Goal: Information Seeking & Learning: Learn about a topic

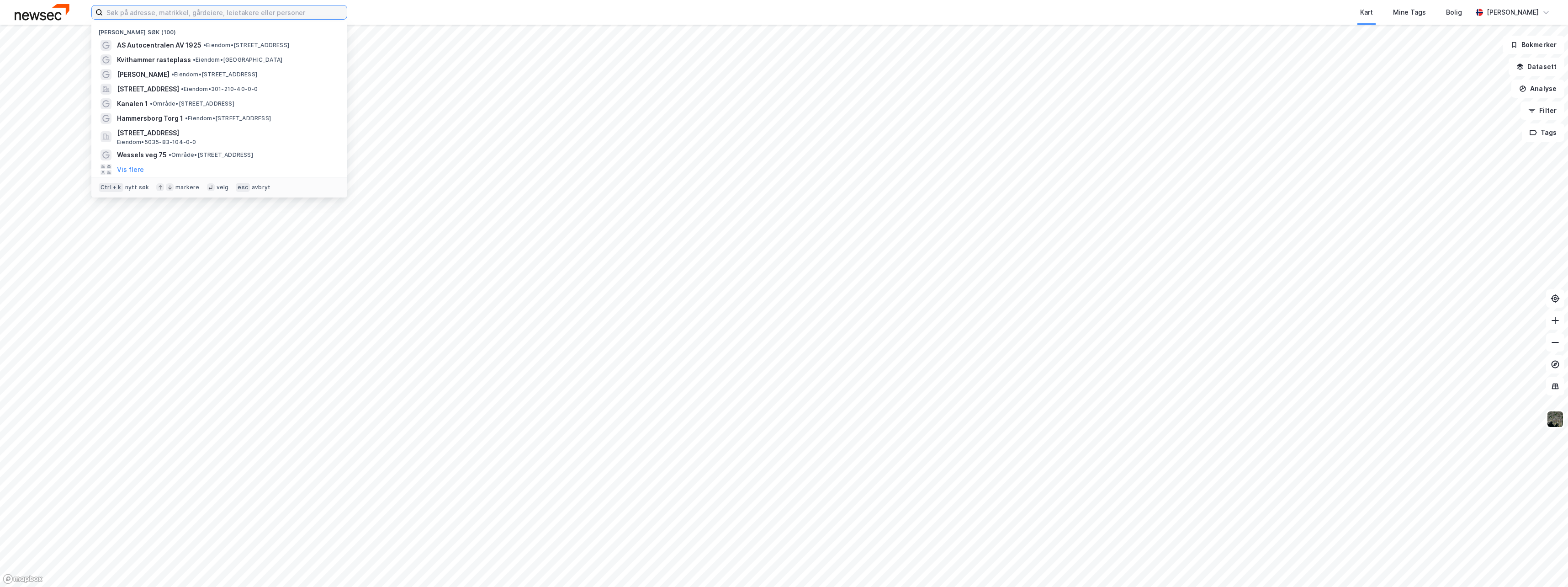
click at [127, 15] on input at bounding box center [225, 12] width 244 height 14
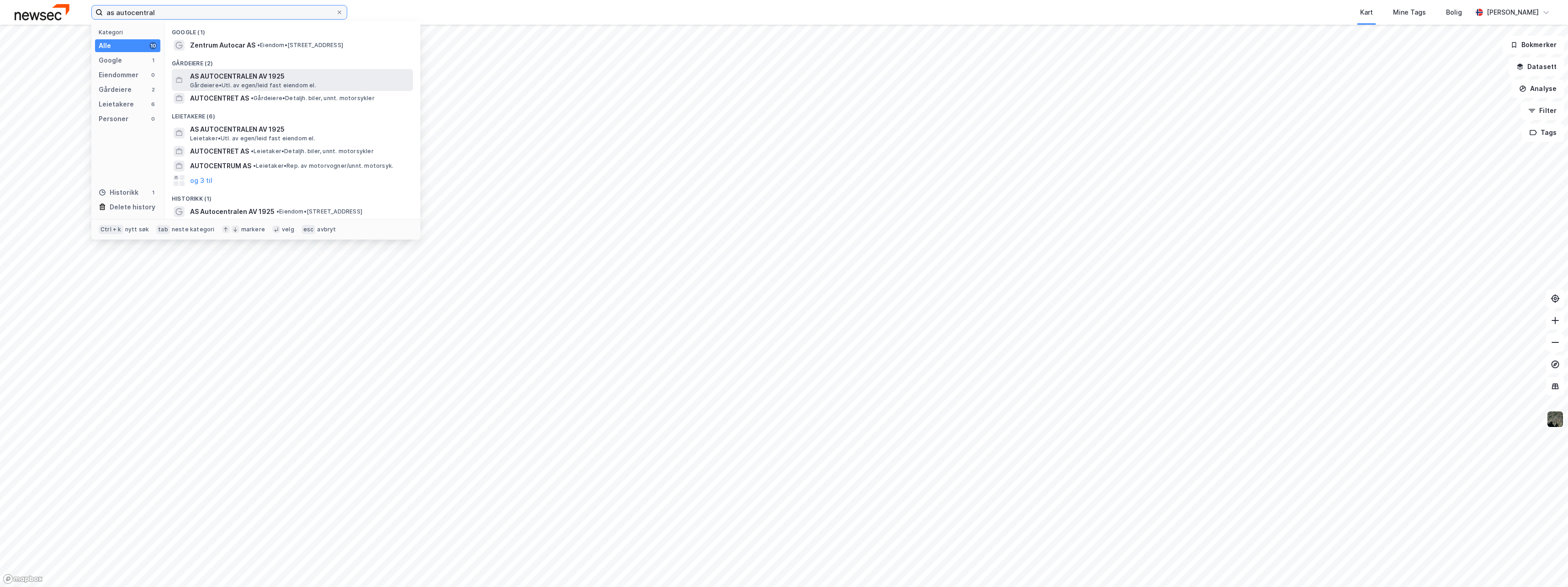
type input "as autocentral"
click at [225, 78] on span "AS AUTOCENTRALEN AV 1925" at bounding box center [299, 76] width 219 height 11
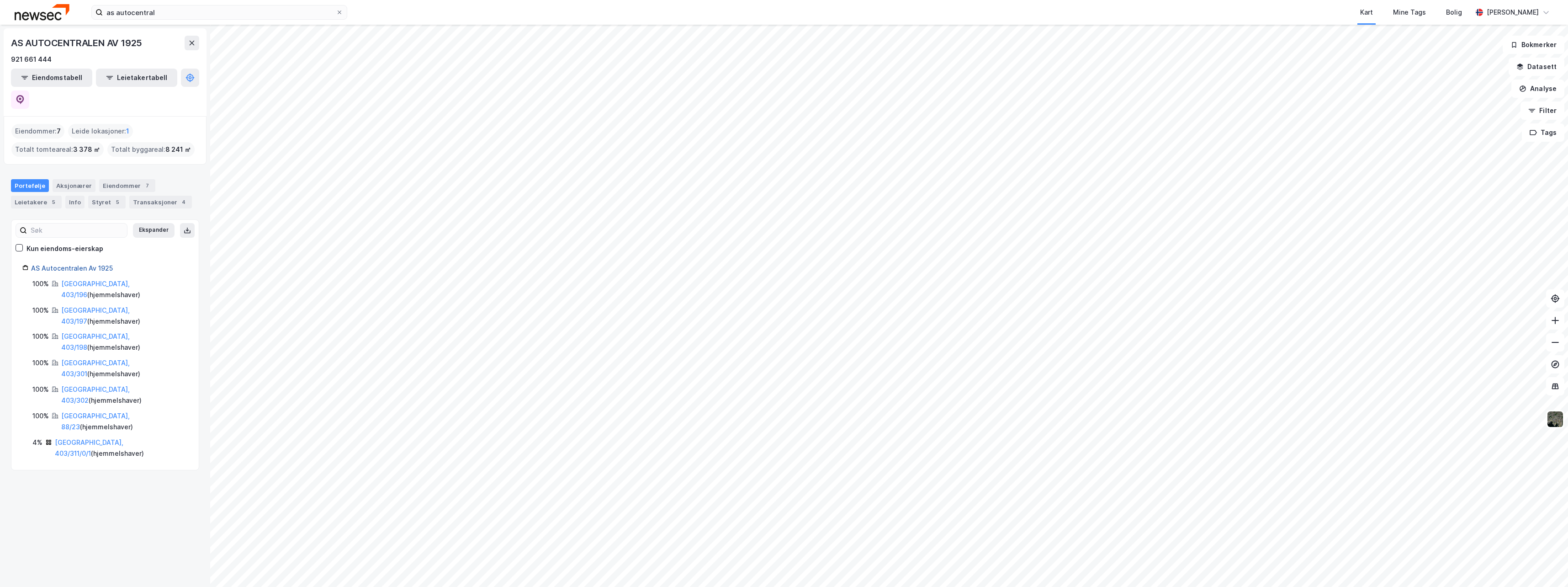
click at [57, 264] on link "AS Autocentralen Av 1925" at bounding box center [72, 268] width 82 height 8
click at [21, 97] on icon at bounding box center [20, 99] width 3 height 3
click at [189, 79] on icon at bounding box center [190, 77] width 3 height 3
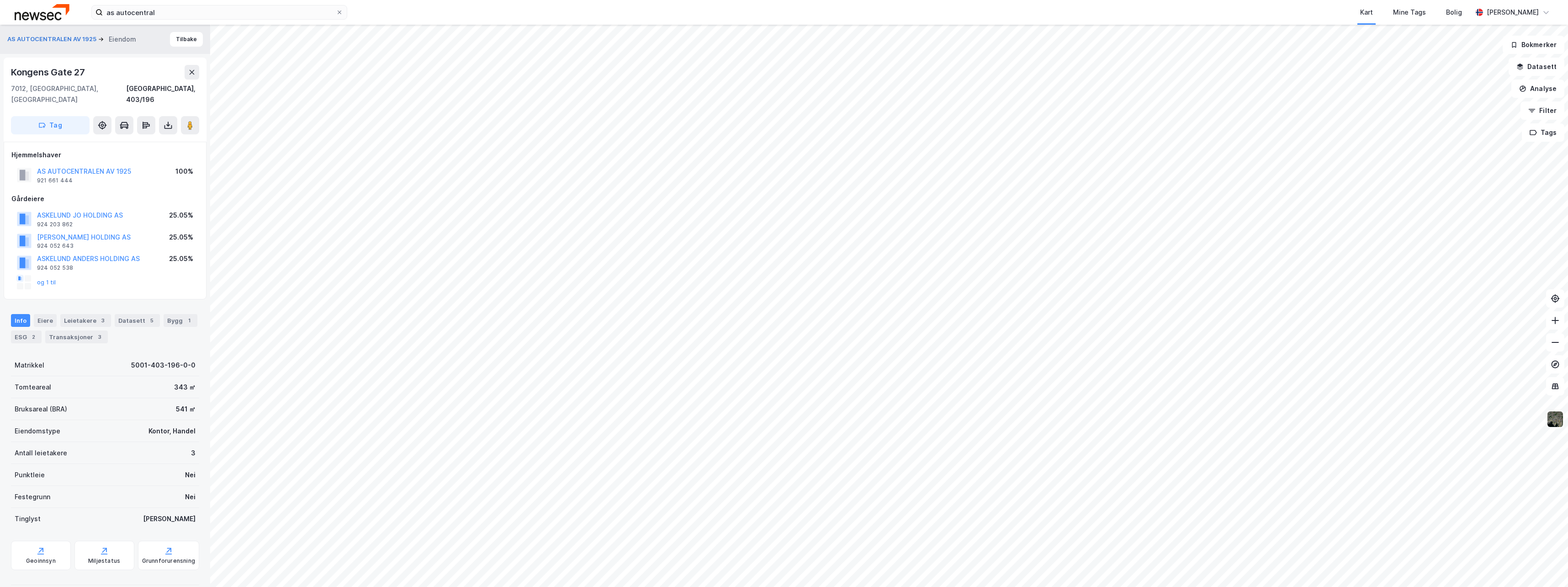
click at [1555, 420] on img at bounding box center [1555, 419] width 18 height 18
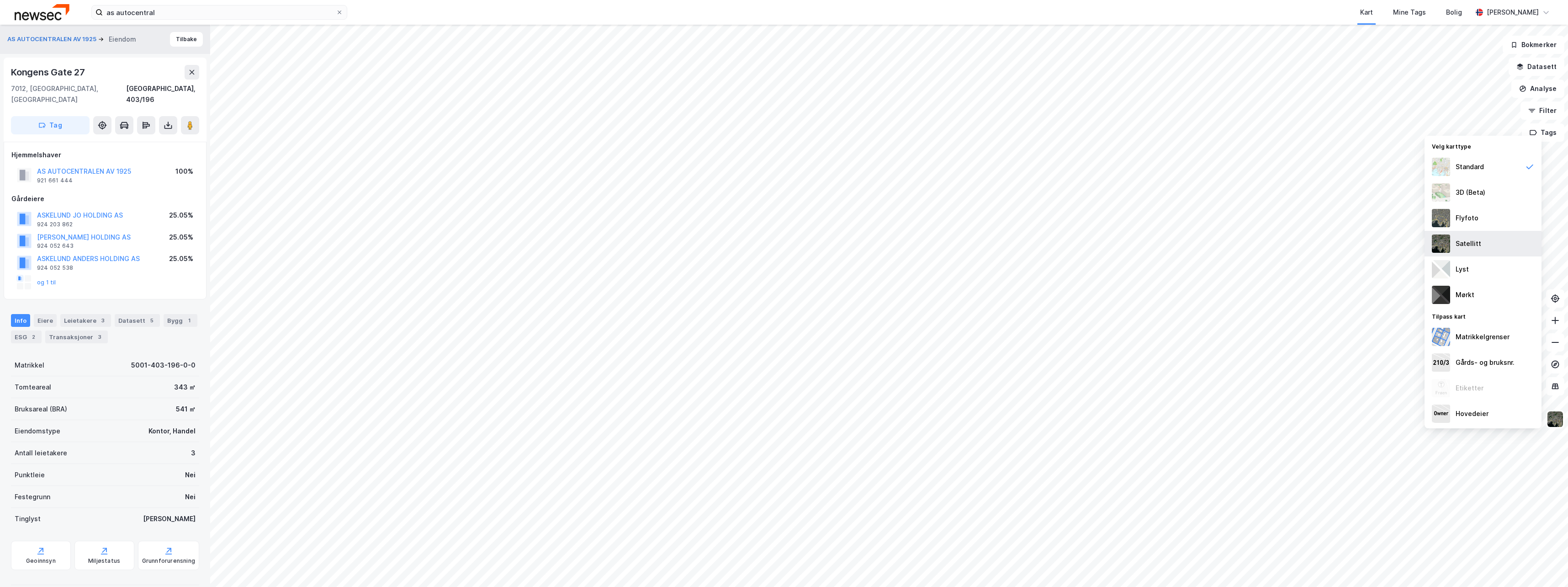
click at [1437, 242] on img at bounding box center [1441, 244] width 18 height 18
click at [1443, 166] on img at bounding box center [1441, 167] width 18 height 18
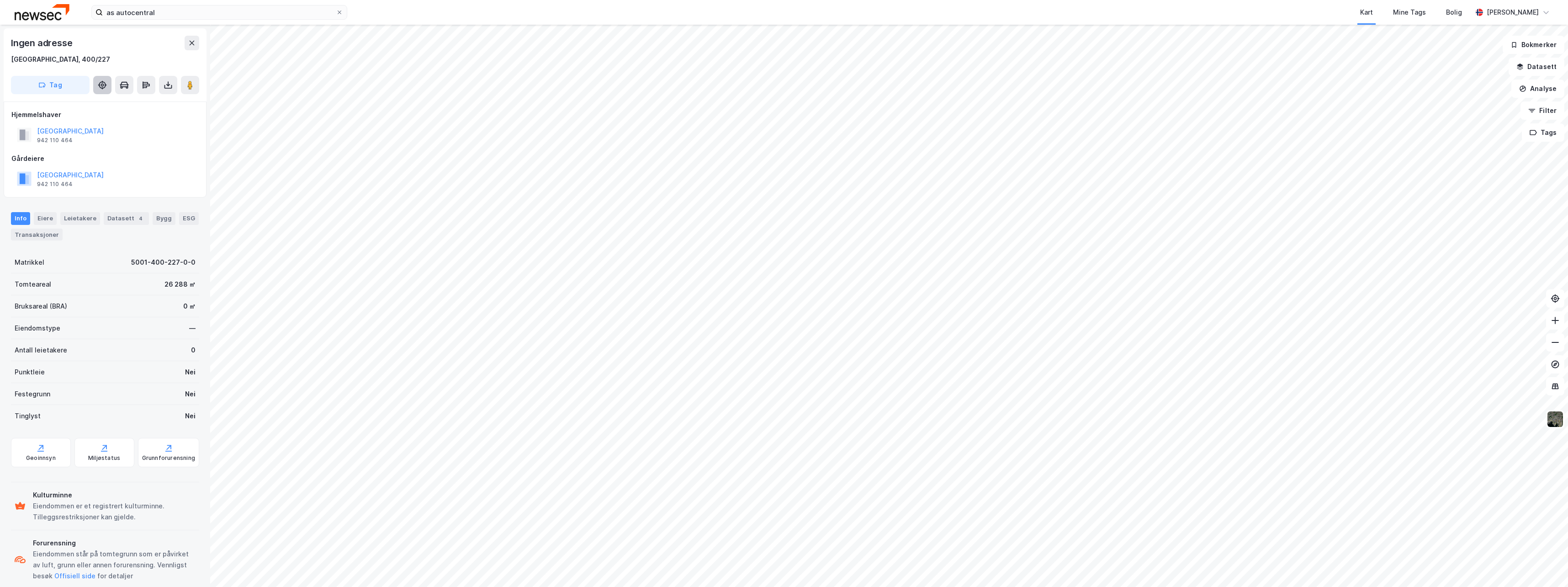
click at [100, 89] on icon at bounding box center [102, 85] width 9 height 9
click at [113, 217] on div "Datasett 4" at bounding box center [126, 218] width 45 height 13
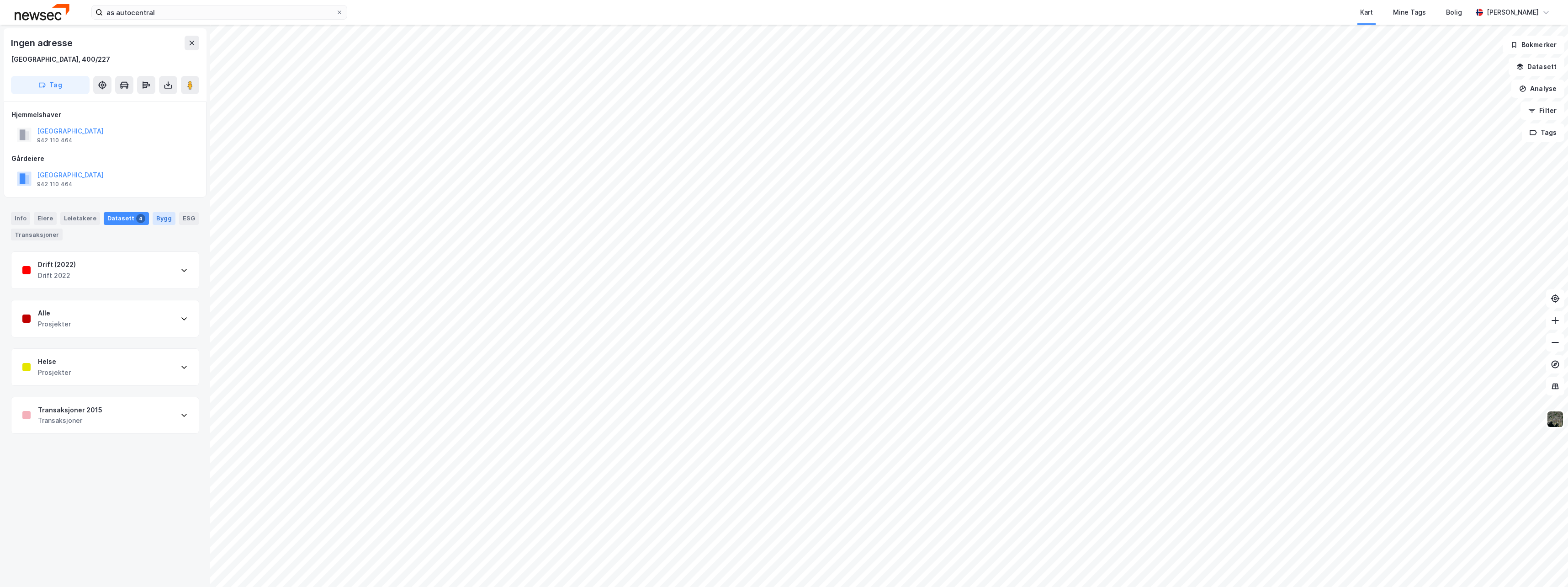
click at [159, 217] on div "Bygg" at bounding box center [164, 218] width 23 height 13
click at [21, 221] on div "Info" at bounding box center [21, 218] width 19 height 13
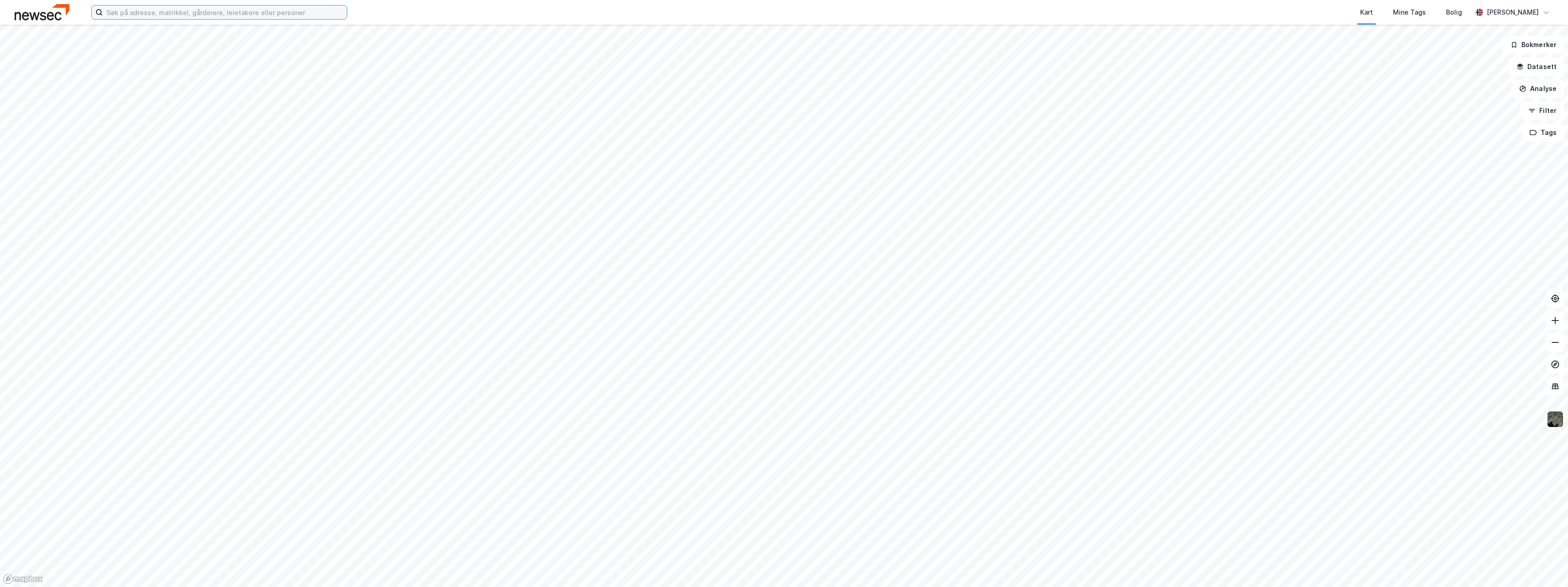
click at [135, 14] on input at bounding box center [225, 12] width 244 height 14
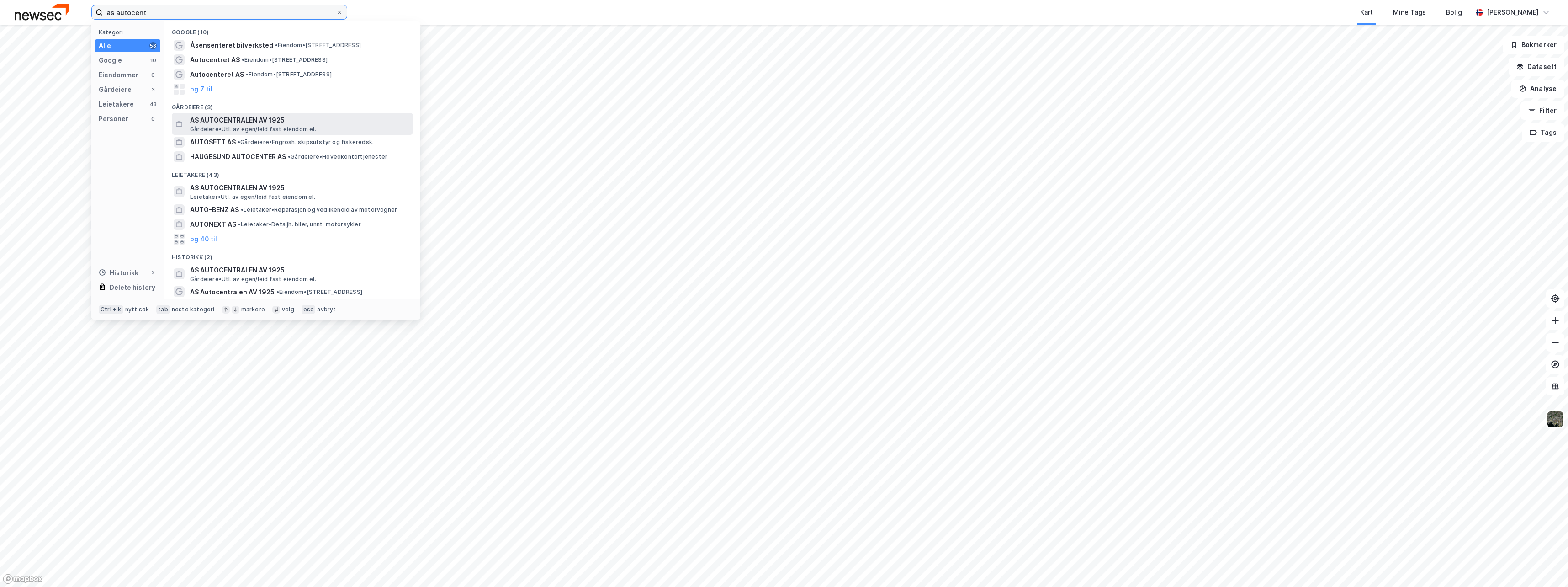
type input "as autocent"
click at [214, 122] on span "AS AUTOCENTRALEN AV 1925" at bounding box center [299, 120] width 219 height 11
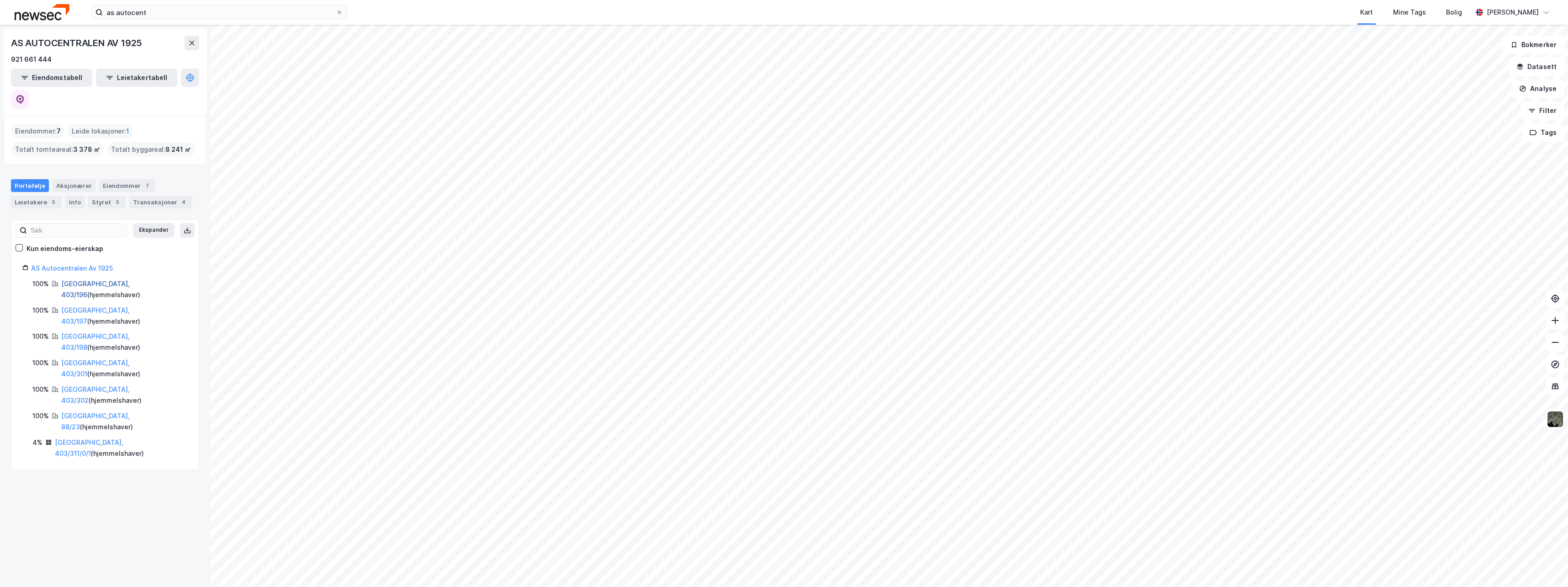
click at [78, 279] on link "[GEOGRAPHIC_DATA], 403/196" at bounding box center [96, 289] width 69 height 19
